Goal: Task Accomplishment & Management: Complete application form

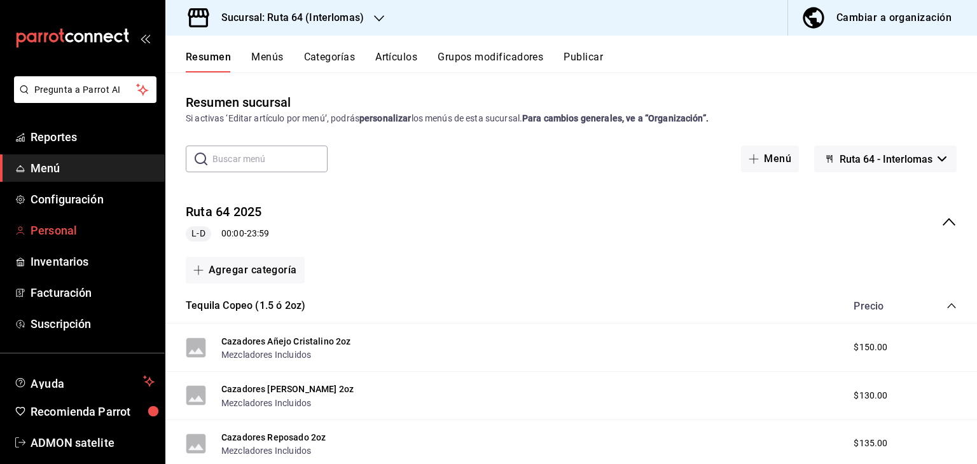
click at [65, 226] on span "Personal" at bounding box center [93, 230] width 124 height 17
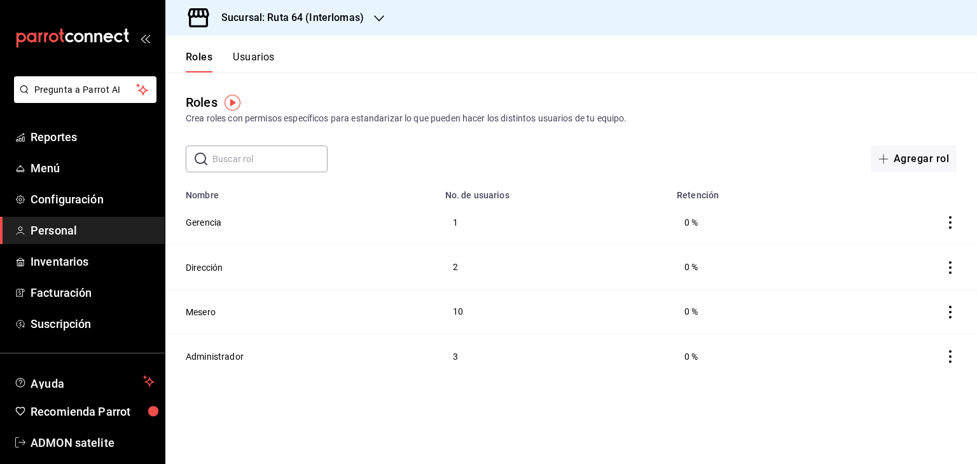
click at [250, 61] on button "Usuarios" at bounding box center [254, 62] width 42 height 22
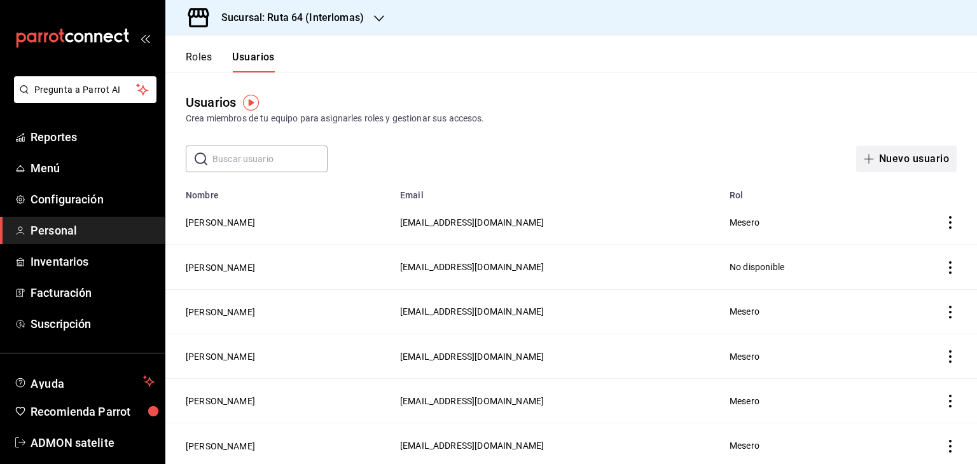
click at [895, 158] on button "Nuevo usuario" at bounding box center [906, 159] width 100 height 27
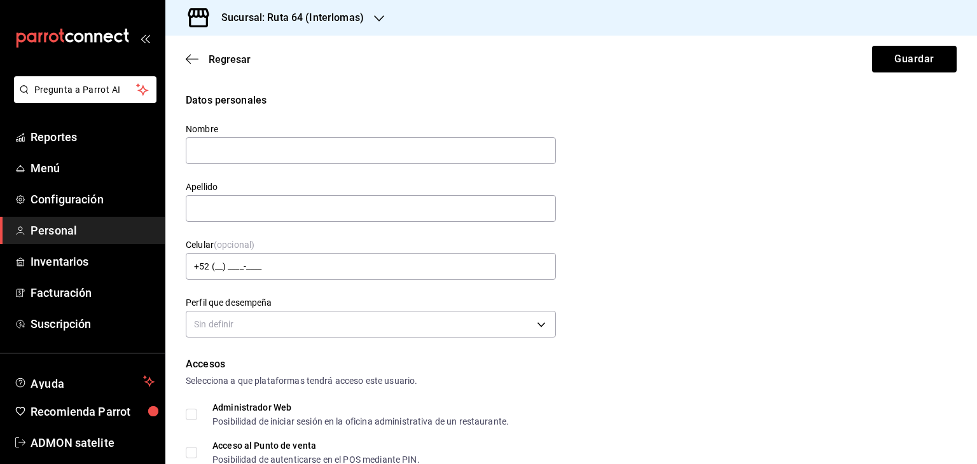
type input "a"
type input "[PERSON_NAME]"
click at [348, 210] on input "text" at bounding box center [371, 208] width 370 height 27
type input "g"
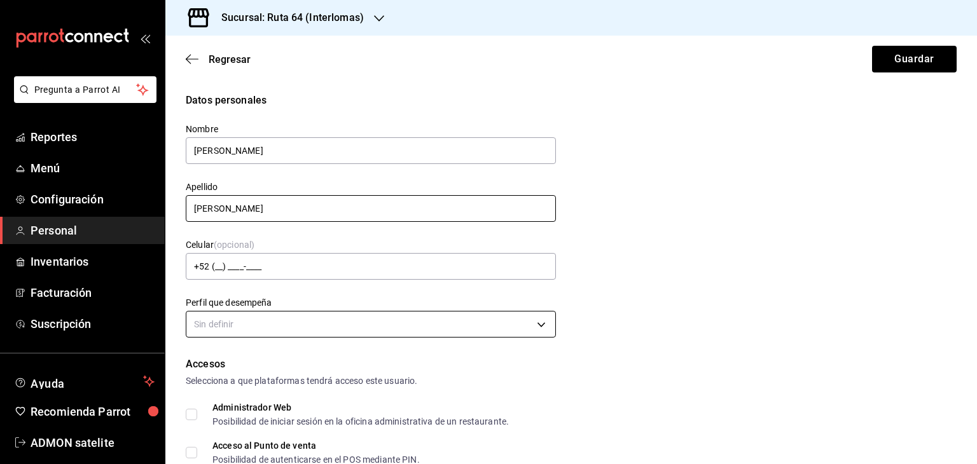
type input "[PERSON_NAME]"
click at [270, 321] on body "Pregunta a Parrot AI Reportes Menú Configuración Personal Inventarios Facturaci…" at bounding box center [488, 232] width 977 height 464
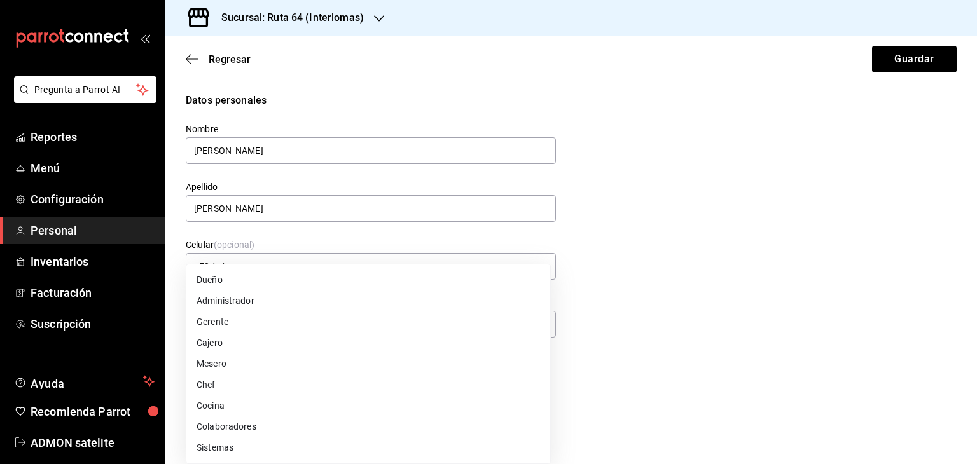
click at [221, 372] on li "Mesero" at bounding box center [368, 364] width 364 height 21
type input "WAITER"
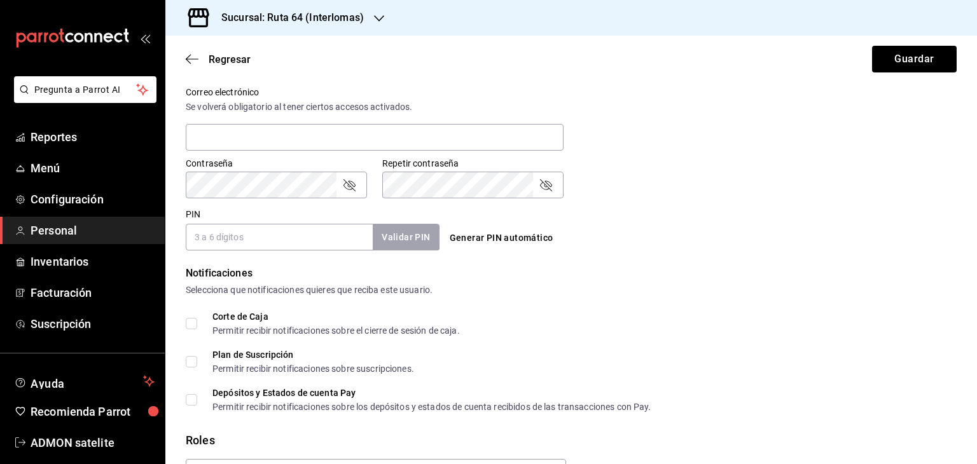
scroll to position [552, 0]
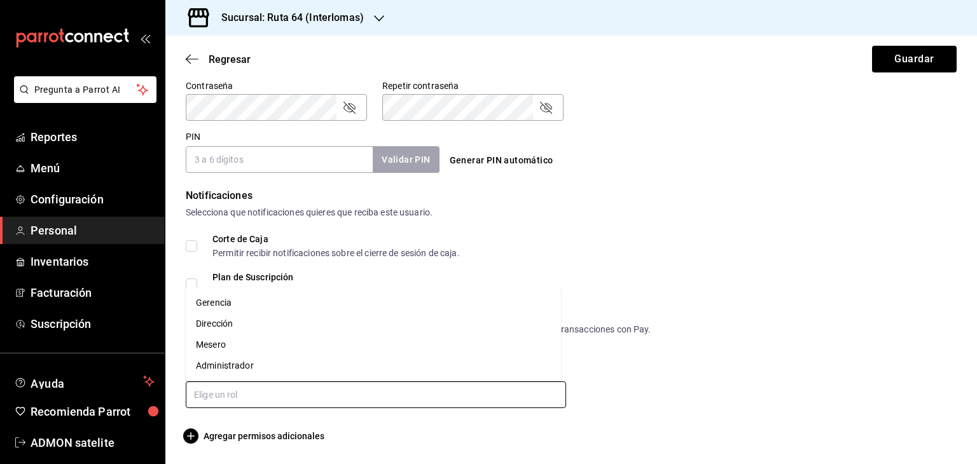
click at [214, 398] on input "text" at bounding box center [376, 395] width 380 height 27
click at [221, 340] on li "Mesero" at bounding box center [373, 344] width 375 height 21
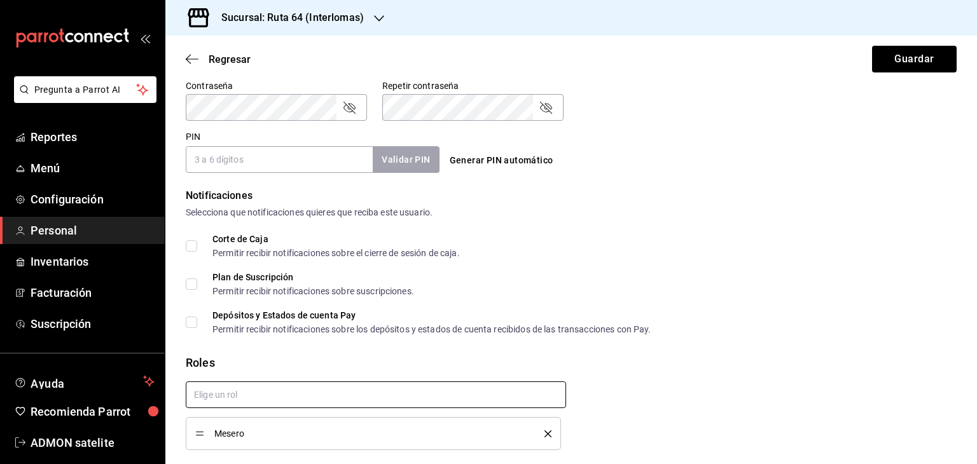
checkbox input "true"
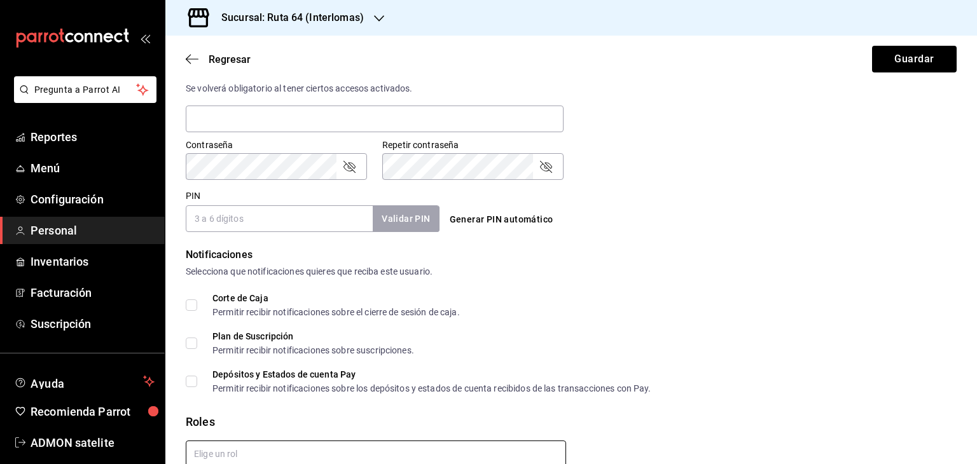
scroll to position [493, 0]
click at [274, 211] on input "PIN" at bounding box center [279, 218] width 187 height 27
type input "8720"
click at [422, 222] on button "Validar PIN" at bounding box center [404, 218] width 67 height 27
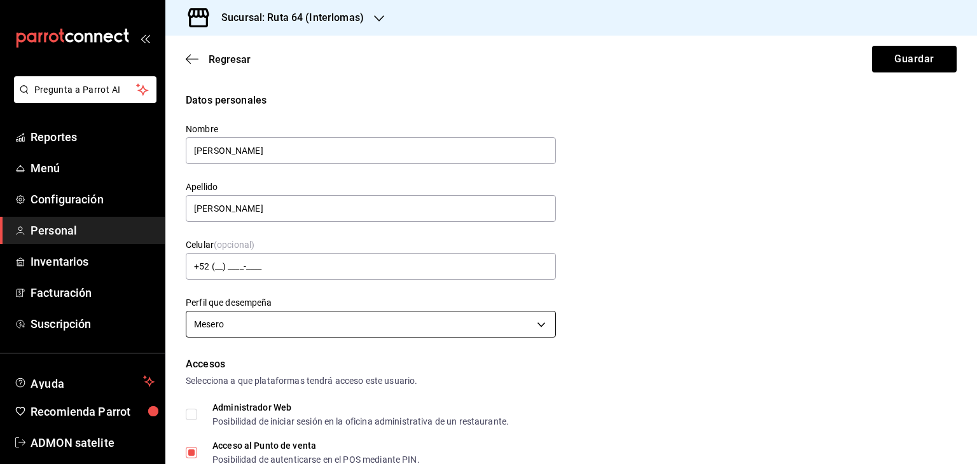
scroll to position [357, 0]
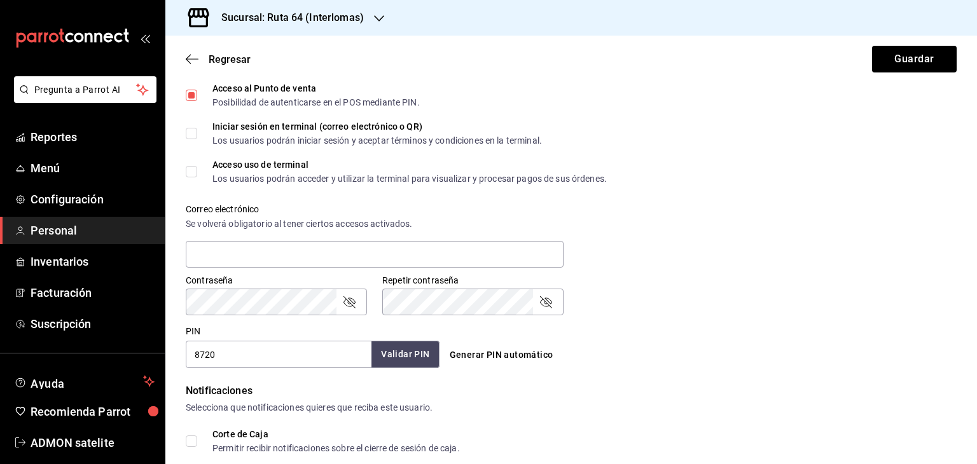
click at [392, 343] on button "Validar PIN" at bounding box center [404, 354] width 67 height 27
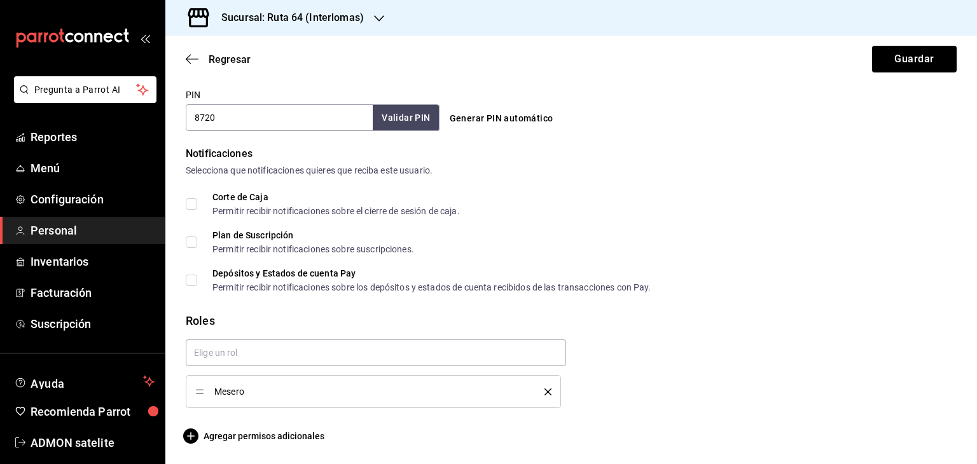
scroll to position [593, 0]
click at [399, 118] on button "Validar PIN" at bounding box center [404, 118] width 67 height 27
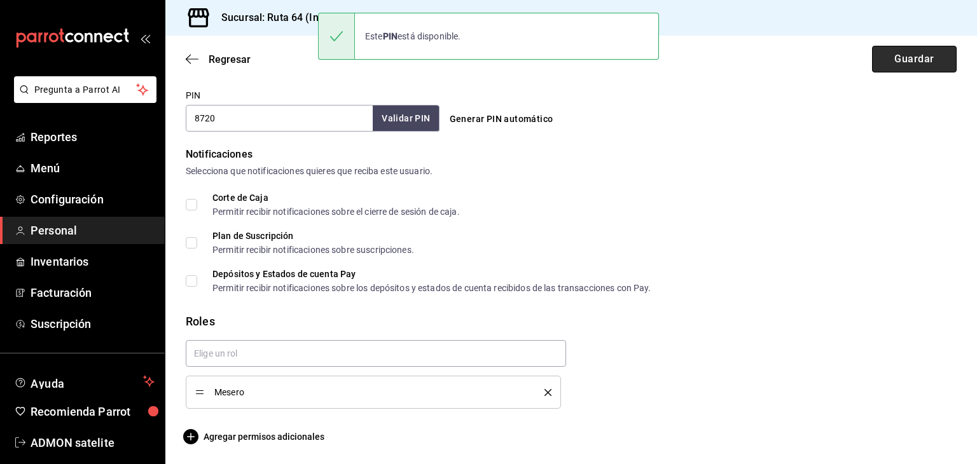
click at [908, 59] on button "Guardar" at bounding box center [914, 59] width 85 height 27
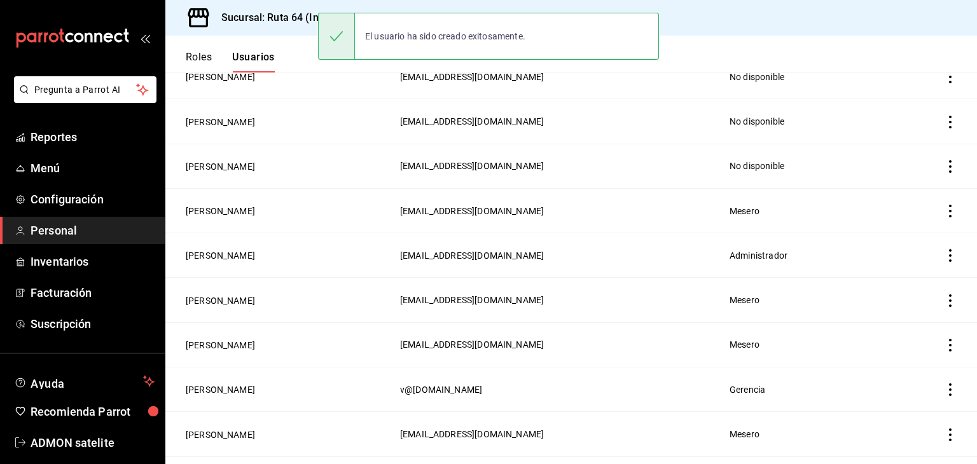
scroll to position [638, 0]
